Goal: Answer question/provide support: Share knowledge or assist other users

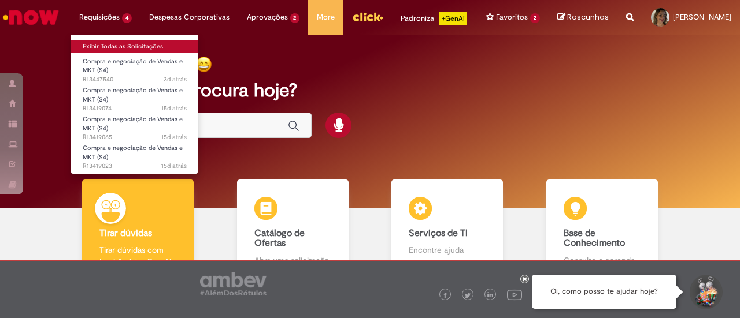
click at [108, 40] on link "Exibir Todas as Solicitações" at bounding box center [134, 46] width 127 height 13
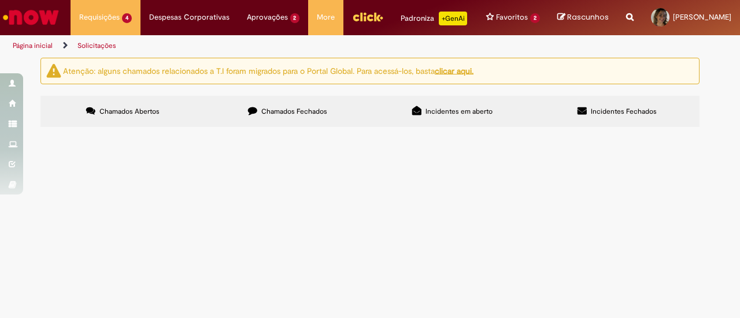
scroll to position [23, 0]
click at [0, 0] on span "Boa tarde, solicito a negociação do orçamento em anexo." at bounding box center [0, 0] width 0 height 0
click at [0, 0] on span "Compra e negociação de Vendas e MKT (S4)" at bounding box center [0, 0] width 0 height 0
click at [0, 0] on span "Boa tarde, solicito a reabertura dessa negociação que havia expirado no chamado…" at bounding box center [0, 0] width 0 height 0
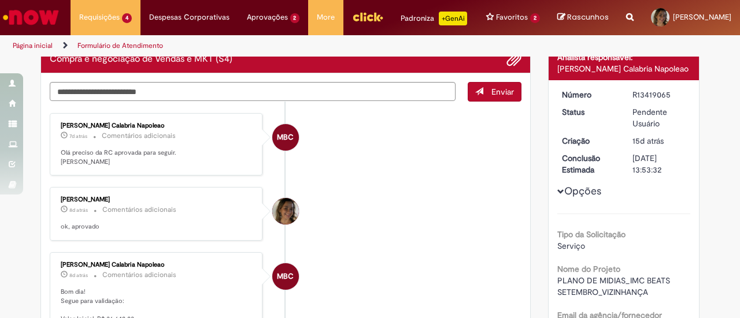
scroll to position [89, 0]
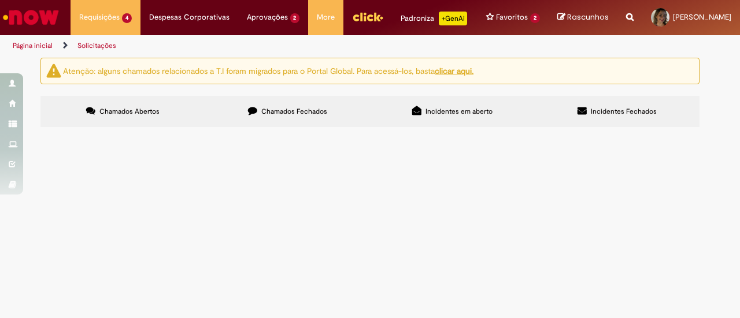
click at [0, 0] on span "Bom dia, solicito a negociação do orçamento em anexo." at bounding box center [0, 0] width 0 height 0
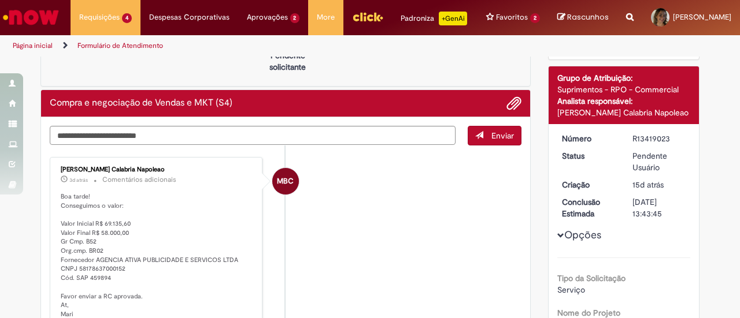
scroll to position [116, 0]
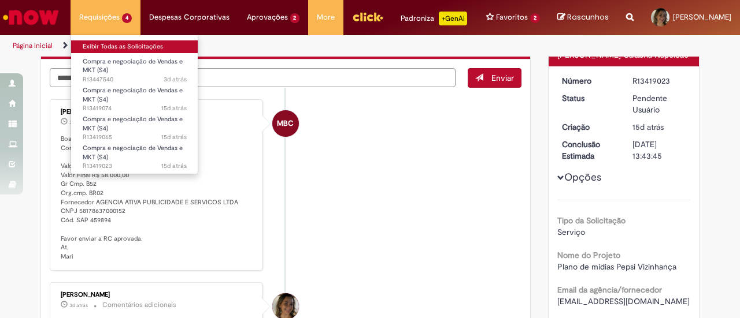
click at [102, 49] on link "Exibir Todas as Solicitações" at bounding box center [134, 46] width 127 height 13
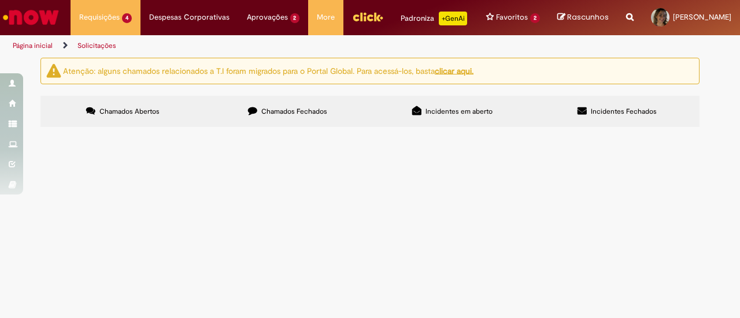
click at [0, 0] on span "Compra e negociação de Vendas e MKT (S4)" at bounding box center [0, 0] width 0 height 0
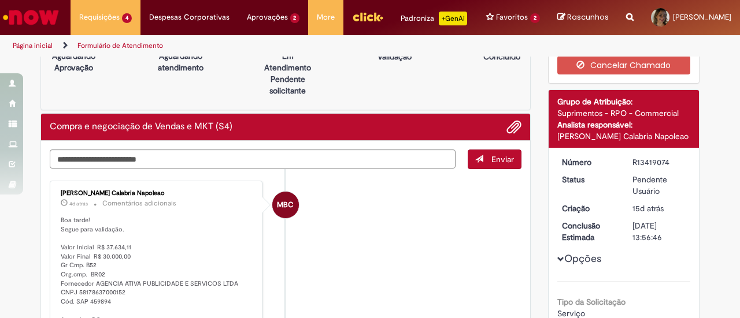
scroll to position [58, 0]
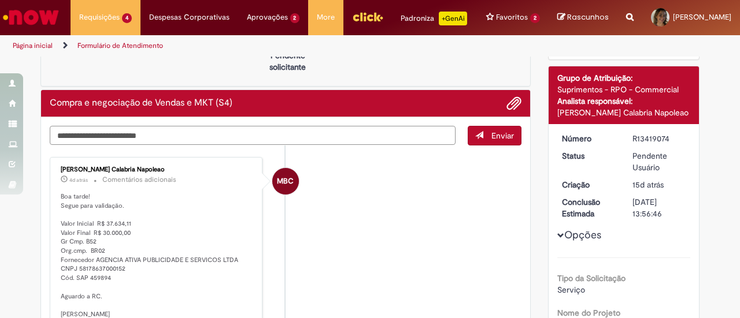
click at [145, 145] on textarea "Digite sua mensagem aqui..." at bounding box center [253, 135] width 406 height 19
paste textarea "**********"
type textarea "**********"
drag, startPoint x: 158, startPoint y: 147, endPoint x: 47, endPoint y: 139, distance: 111.3
click at [50, 139] on div "**********" at bounding box center [286, 136] width 472 height 20
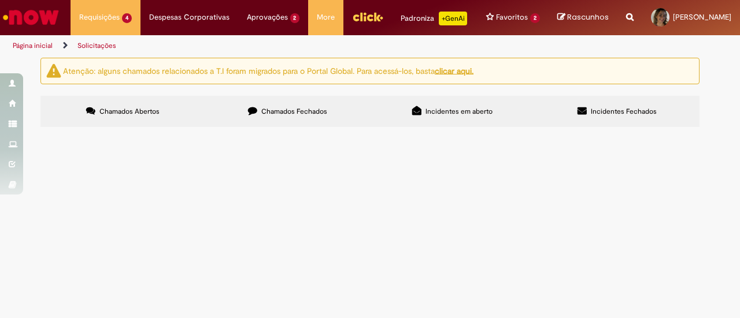
drag, startPoint x: 198, startPoint y: 275, endPoint x: 286, endPoint y: 305, distance: 93.4
click at [0, 0] on div "Exportar como PDF Exportar como Excel Exportar como CSV Itens solicitados Númer…" at bounding box center [0, 0] width 0 height 0
click at [0, 0] on div "Linhas 1 − 4 de 4" at bounding box center [0, 0] width 0 height 0
click at [0, 0] on td "Compra e negociação de Vendas e MKT (S4)" at bounding box center [0, 0] width 0 height 0
click at [0, 0] on span "Compra e negociação de Vendas e MKT (S4)" at bounding box center [0, 0] width 0 height 0
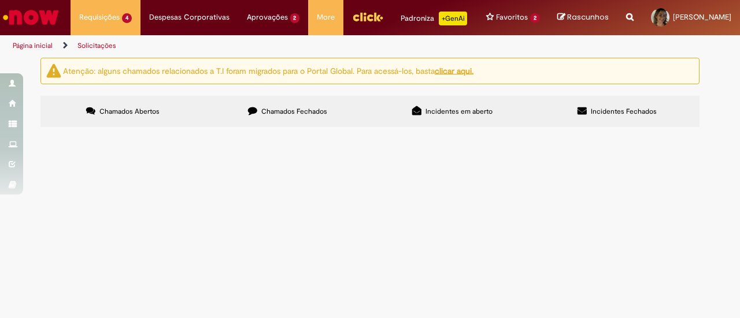
click at [0, 0] on span "Compra e negociação de Vendas e MKT (S4)" at bounding box center [0, 0] width 0 height 0
click at [0, 0] on span "Bom dia, solicito a negociação do orçamento em anexo." at bounding box center [0, 0] width 0 height 0
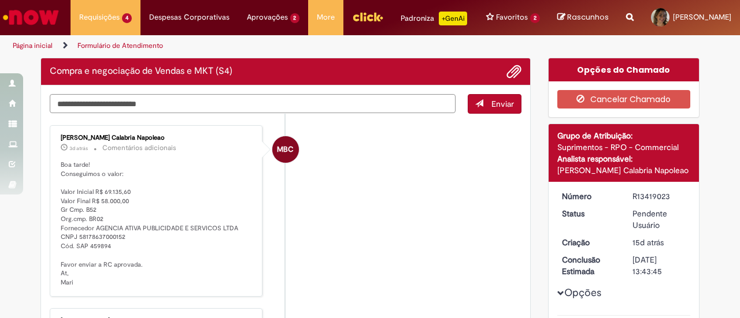
click at [148, 113] on textarea "Digite sua mensagem aqui..." at bounding box center [253, 103] width 406 height 19
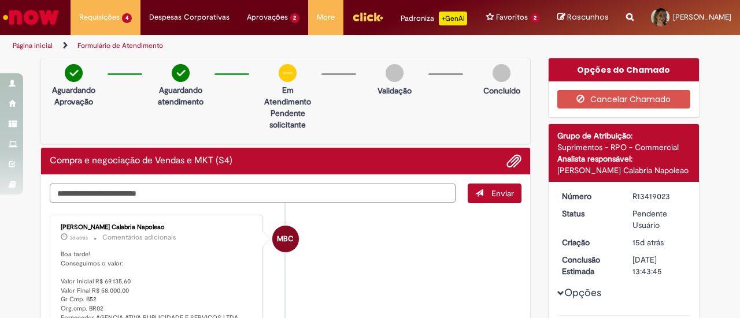
paste textarea "**********"
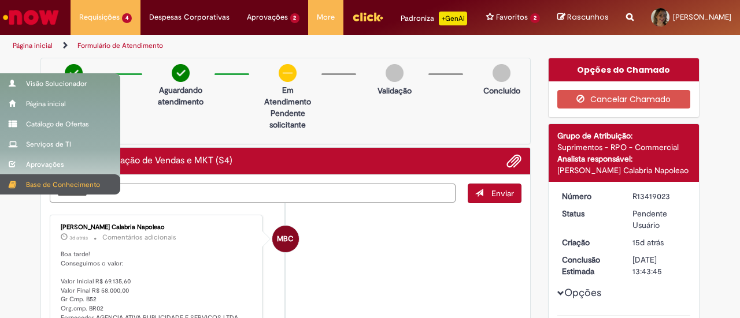
drag, startPoint x: 127, startPoint y: 200, endPoint x: 0, endPoint y: 186, distance: 128.0
click at [0, 186] on div "Pular para o conteúdo da página Requisições 4 Exibir Todas as Solicitações Comp…" at bounding box center [370, 159] width 740 height 318
type textarea "*"
paste textarea "**********"
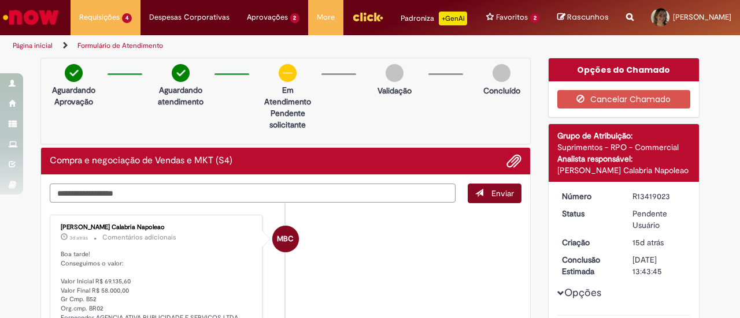
type textarea "**********"
click at [497, 199] on span "Enviar" at bounding box center [502, 193] width 23 height 10
